Goal: Find specific page/section: Find specific page/section

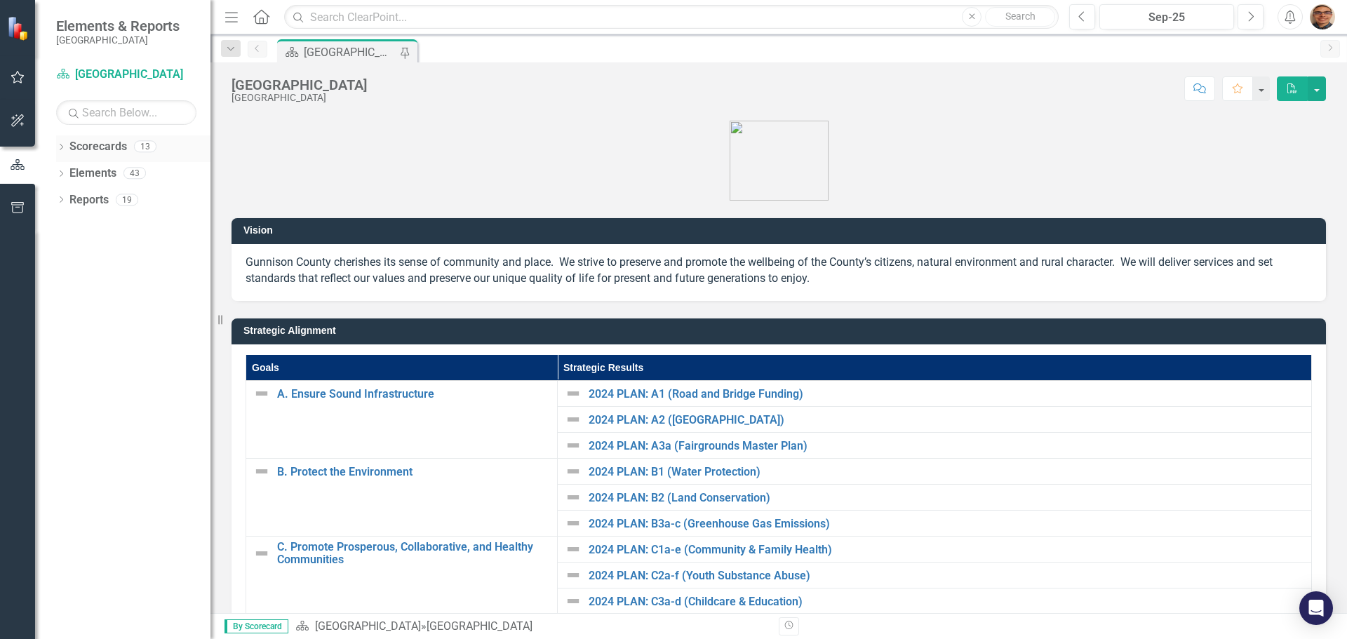
click at [60, 144] on icon "Dropdown" at bounding box center [61, 148] width 10 height 8
click at [66, 170] on icon "Dropdown" at bounding box center [68, 172] width 11 height 8
click at [83, 198] on icon at bounding box center [83, 199] width 4 height 7
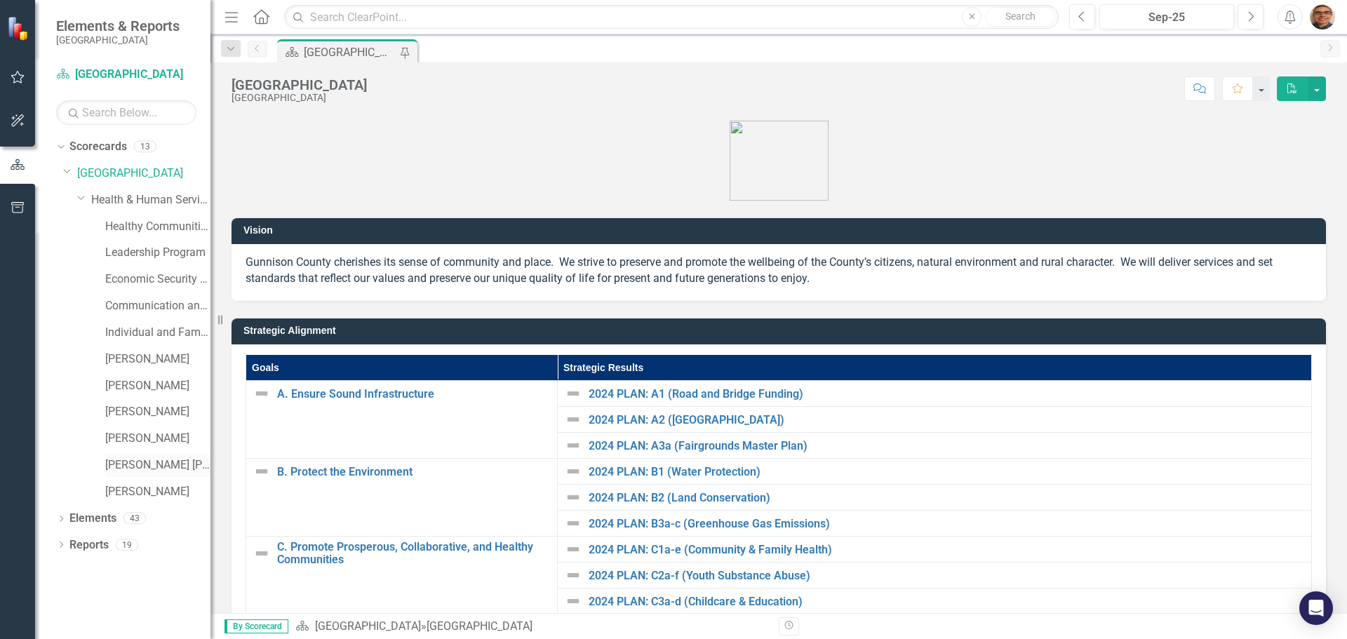
click at [146, 466] on link "[PERSON_NAME] [PERSON_NAME]" at bounding box center [157, 465] width 105 height 16
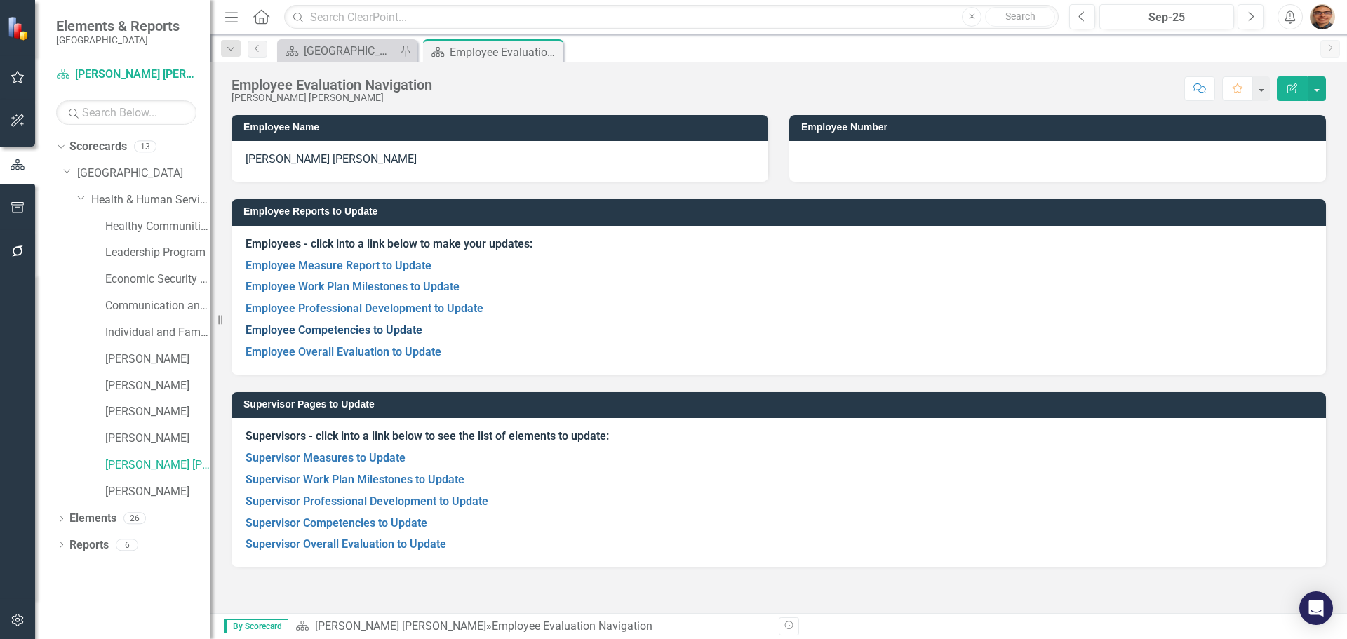
click at [368, 332] on link "Employee Competencies to Update" at bounding box center [333, 329] width 177 height 13
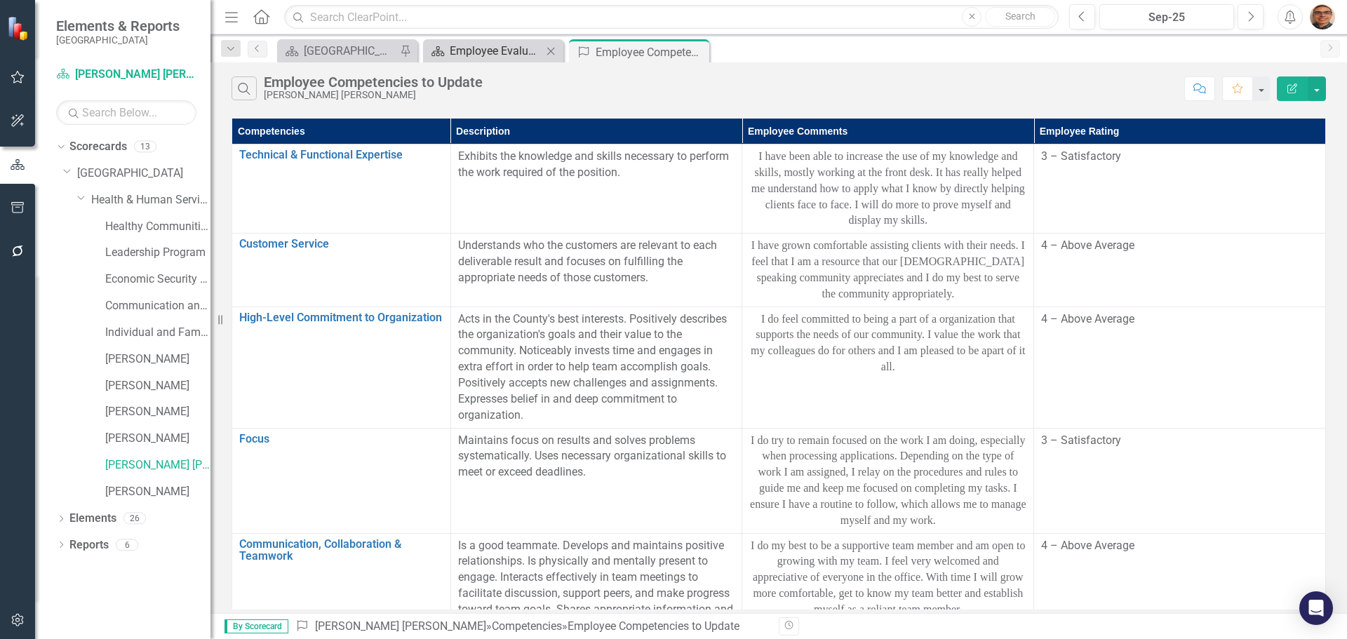
click at [505, 54] on div "Employee Evaluation Navigation" at bounding box center [496, 51] width 93 height 18
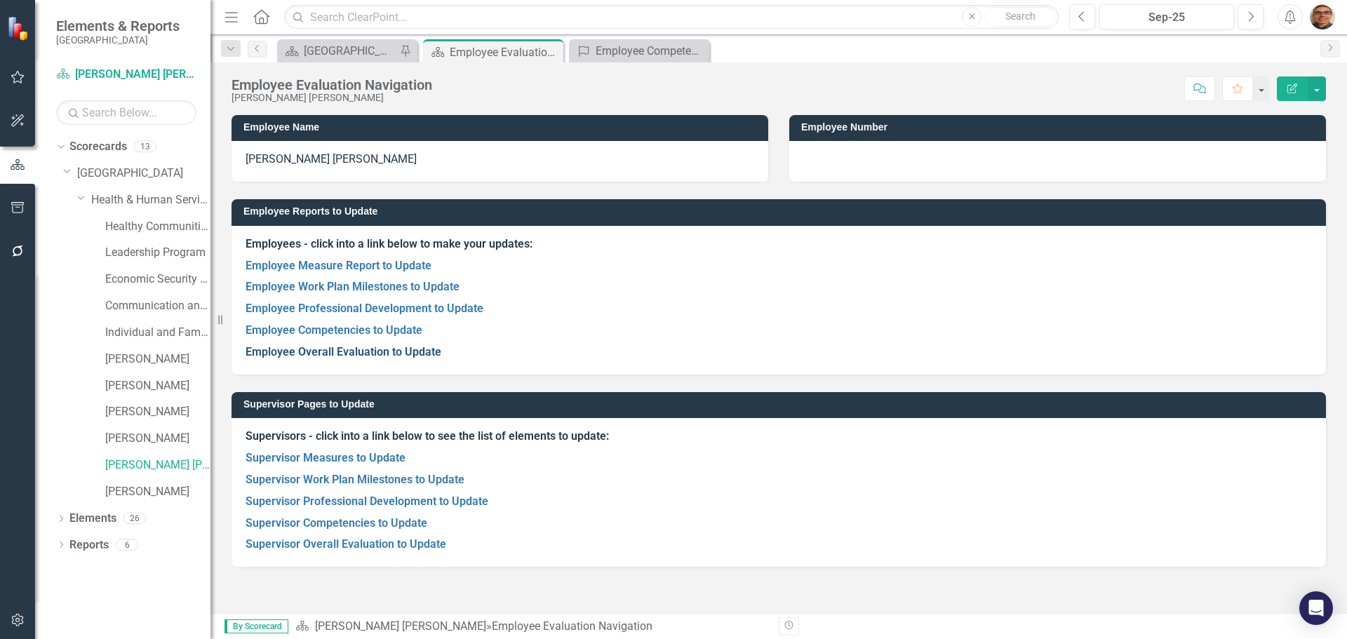
click at [353, 354] on link "Employee Overall Evaluation to Update" at bounding box center [343, 351] width 196 height 13
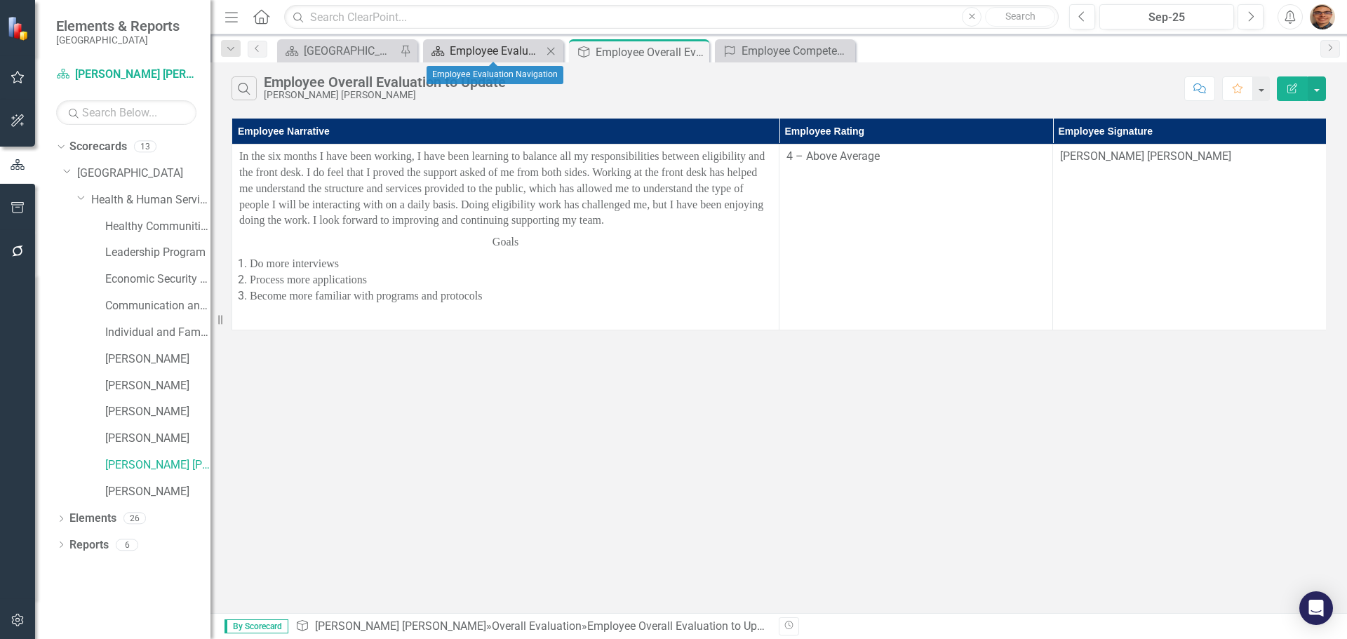
click at [509, 50] on div "Employee Evaluation Navigation" at bounding box center [496, 51] width 93 height 18
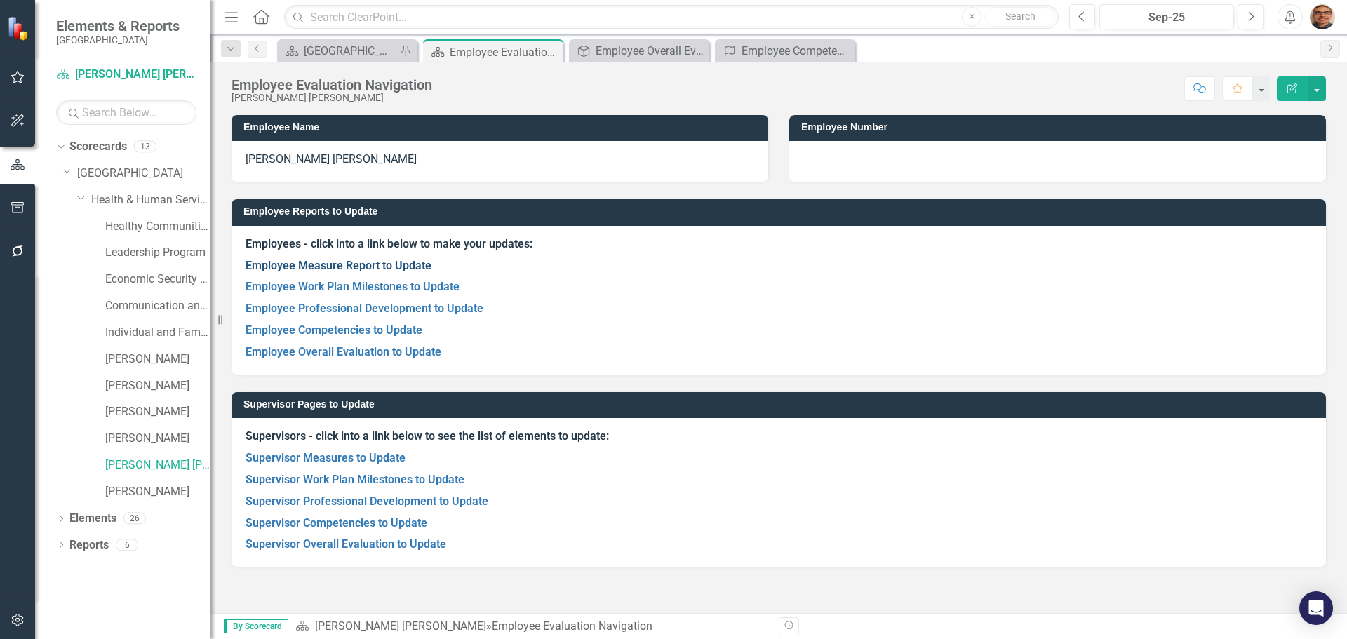
click at [373, 263] on link "Employee Measure Report to Update" at bounding box center [338, 265] width 186 height 13
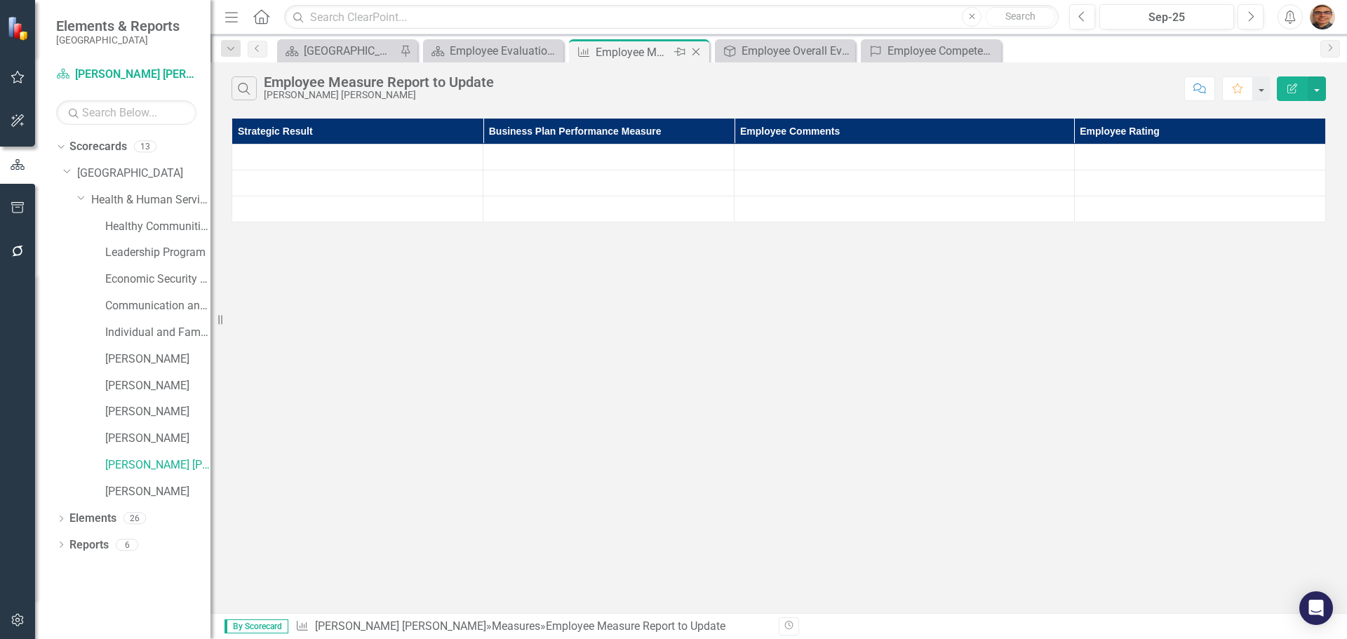
click at [693, 51] on icon "Close" at bounding box center [696, 51] width 14 height 11
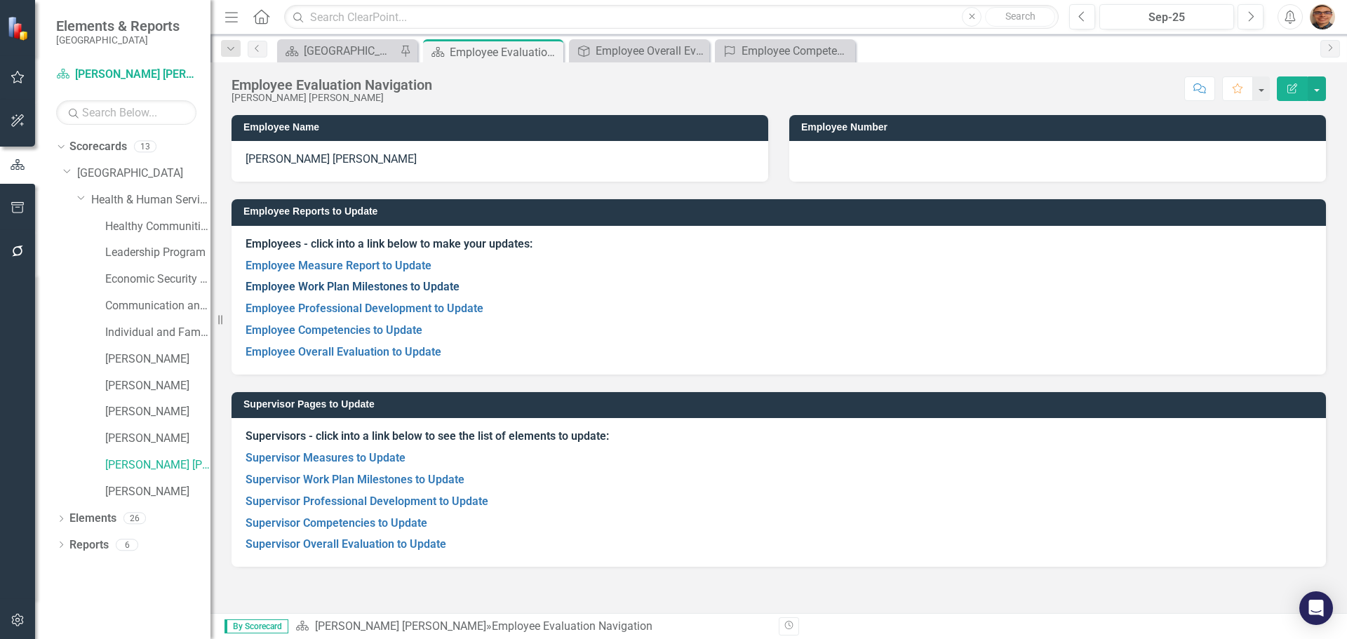
click at [394, 289] on link "Employee Work Plan Milestones to Update" at bounding box center [352, 286] width 214 height 13
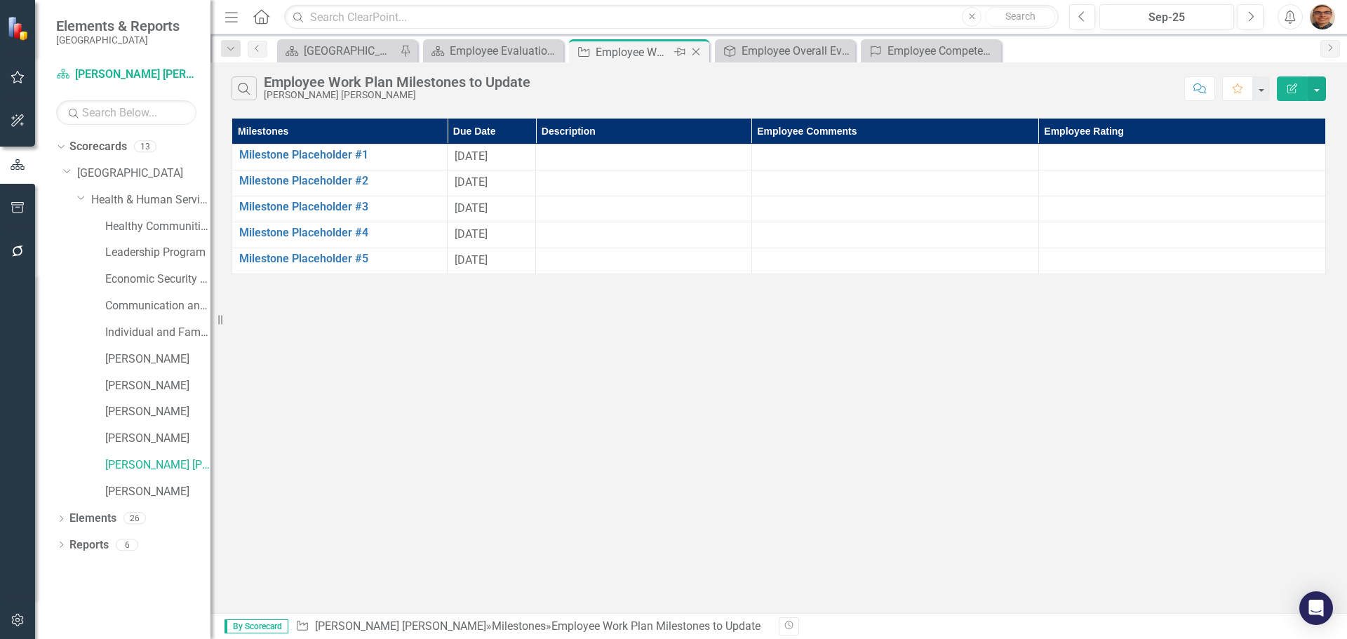
click at [694, 48] on icon "Close" at bounding box center [696, 51] width 14 height 11
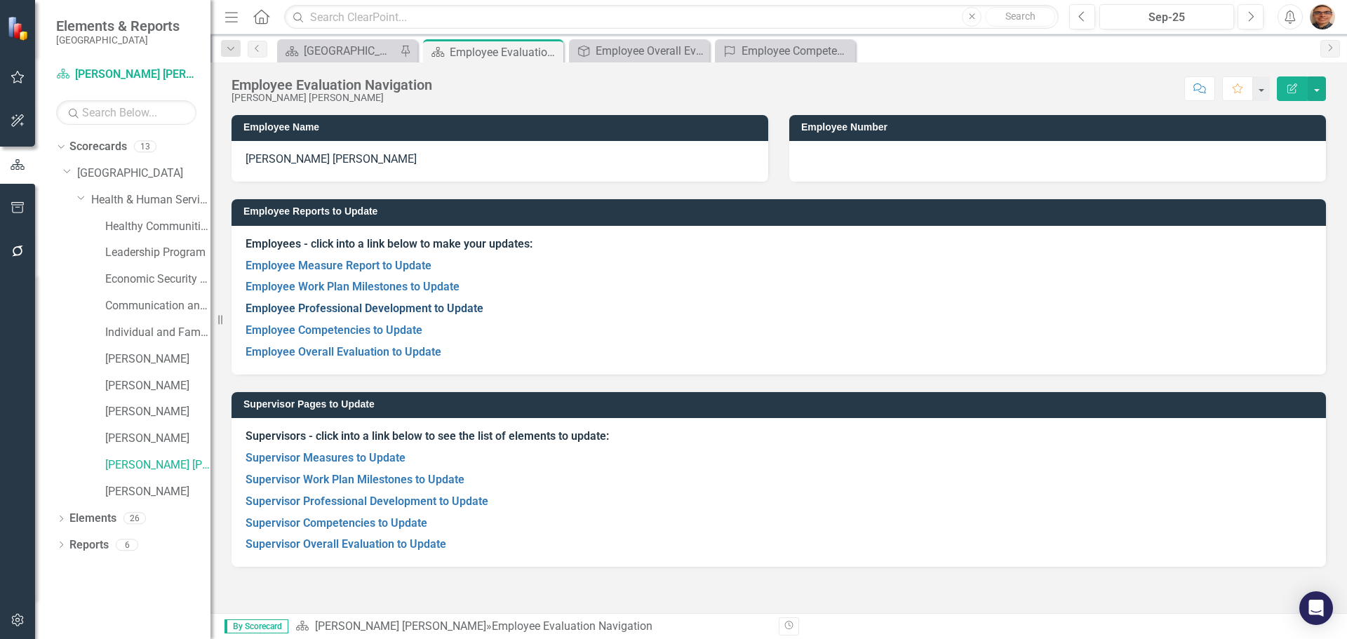
click at [425, 305] on link "Employee Professional Development to Update" at bounding box center [364, 308] width 238 height 13
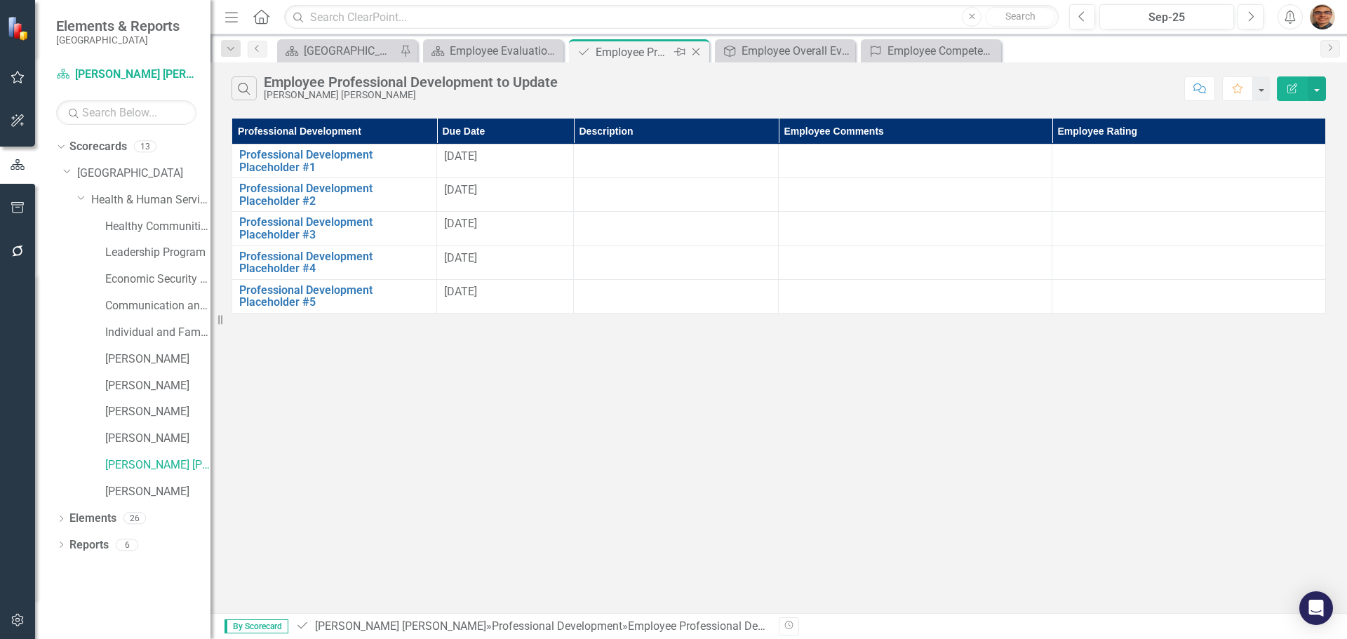
click at [693, 50] on icon "Close" at bounding box center [696, 51] width 14 height 11
